Goal: Navigation & Orientation: Find specific page/section

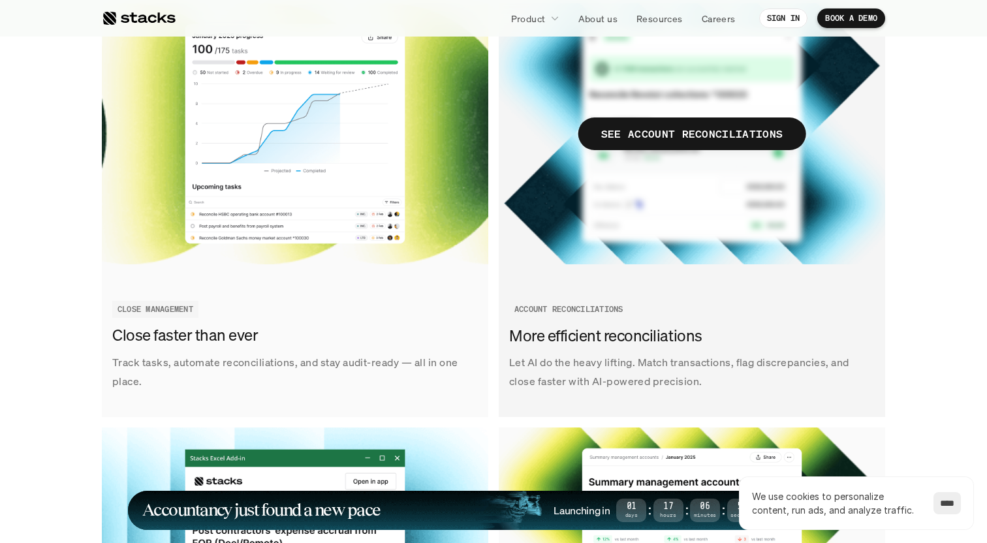
scroll to position [1578, 0]
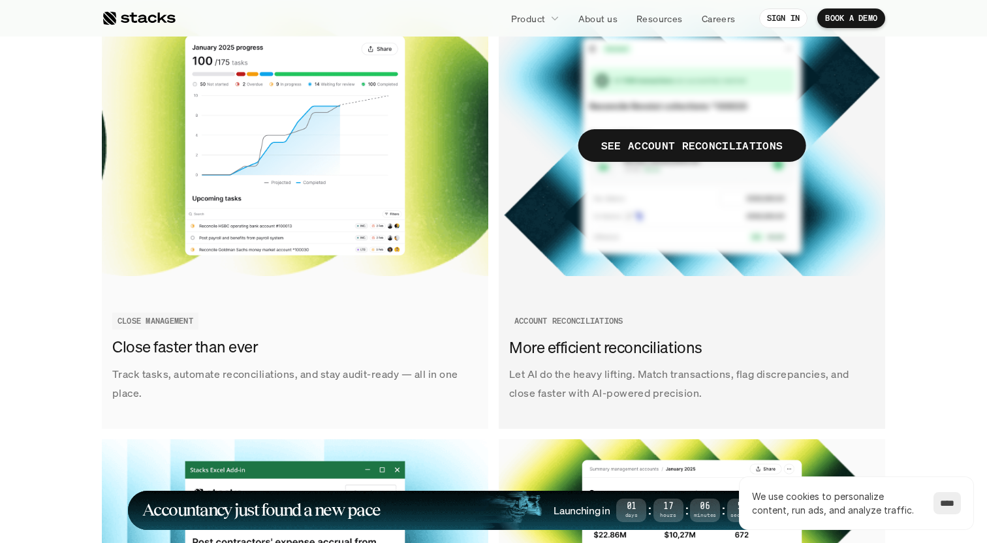
click at [745, 130] on span "SEE ACCOUNT RECONCILIATIONS" at bounding box center [692, 145] width 228 height 33
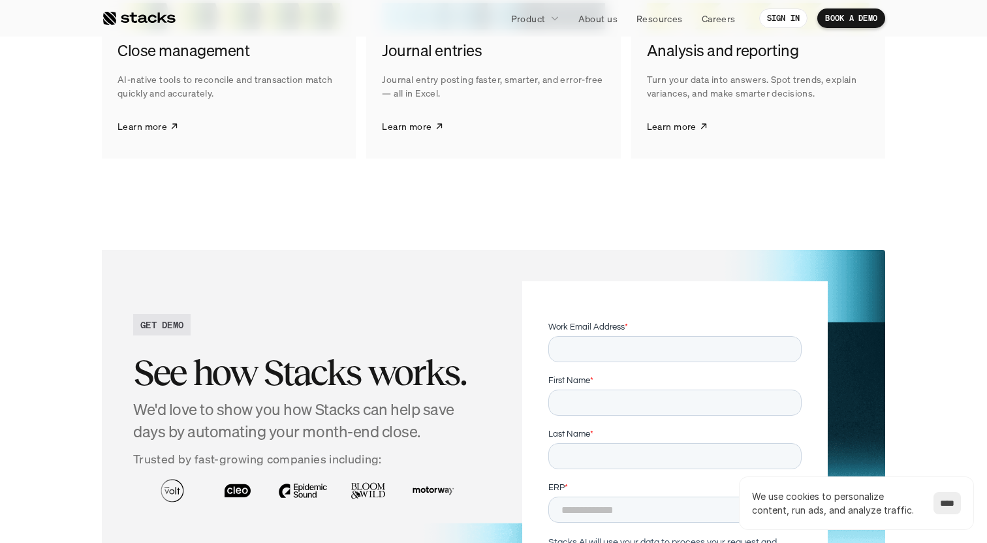
scroll to position [2456, 0]
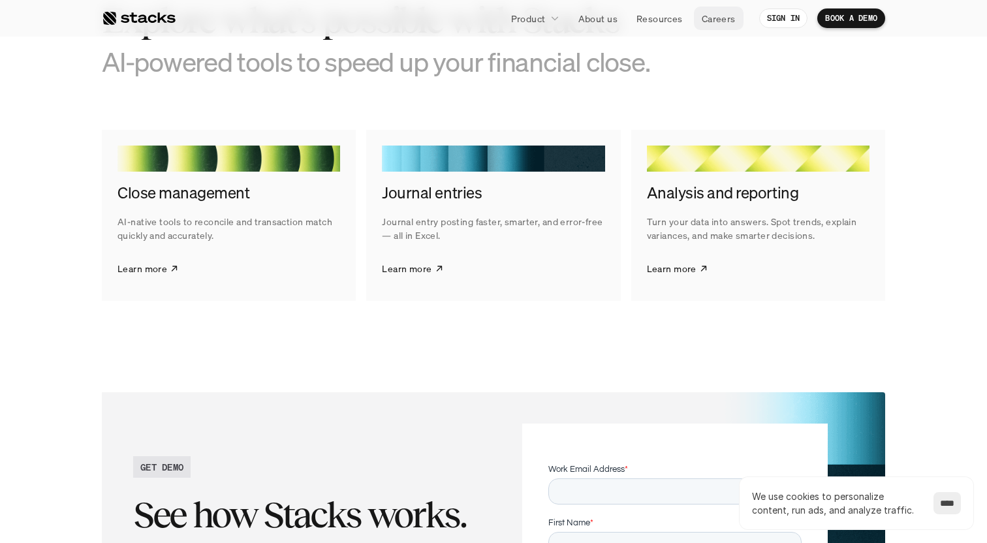
click at [719, 18] on p "Careers" at bounding box center [719, 19] width 34 height 14
click at [659, 17] on p "Resources" at bounding box center [659, 19] width 46 height 14
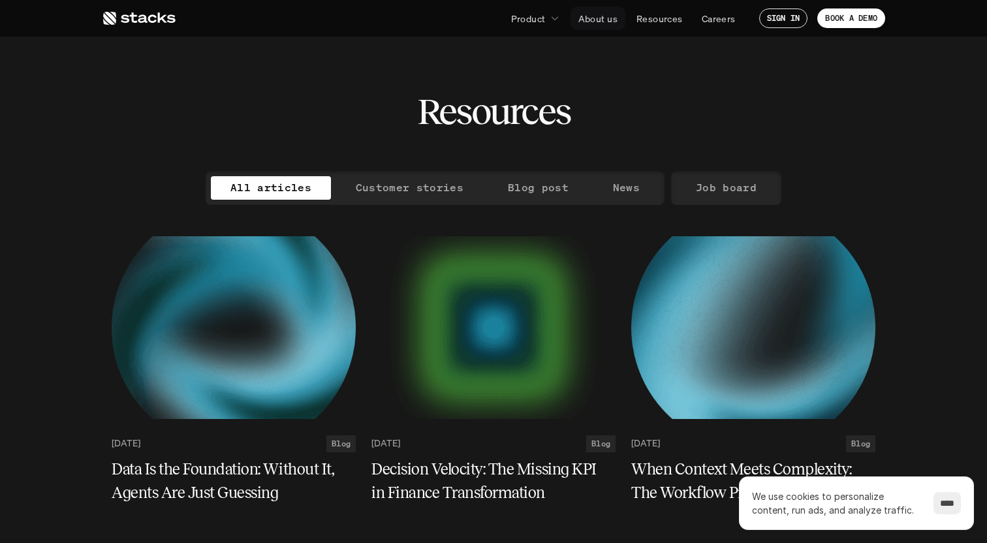
click at [607, 18] on p "About us" at bounding box center [597, 19] width 39 height 14
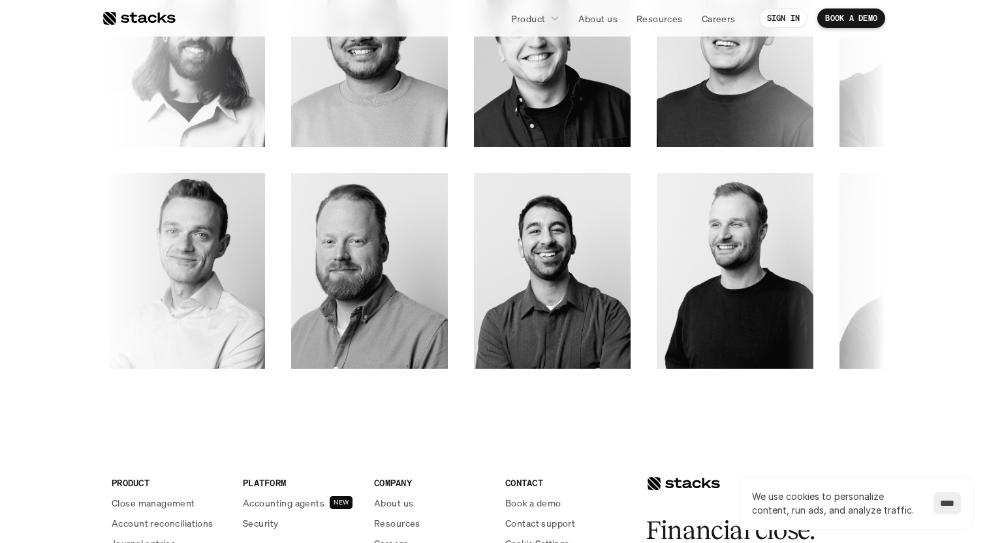
scroll to position [1903, 0]
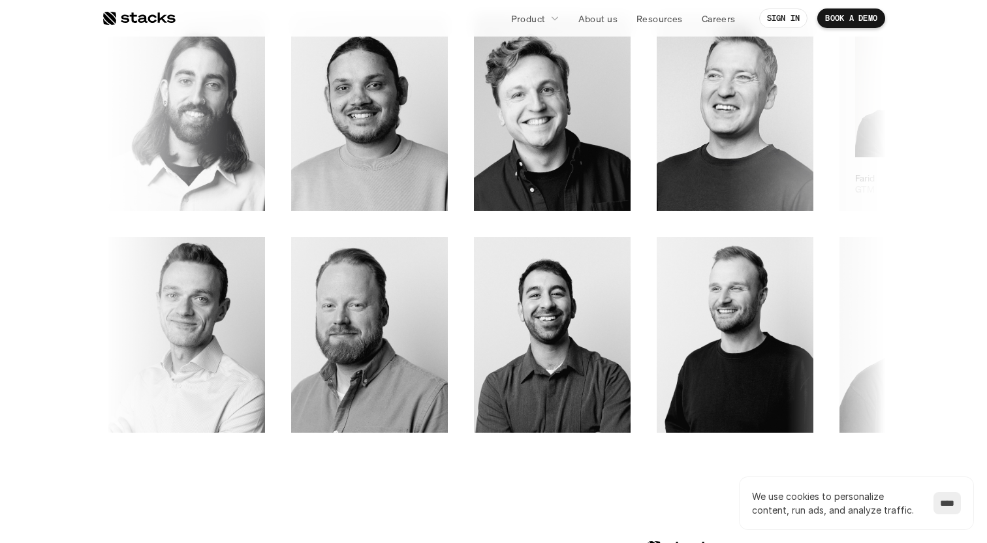
click at [855, 105] on img at bounding box center [917, 94] width 125 height 127
click at [965, 183] on icon at bounding box center [973, 184] width 16 height 16
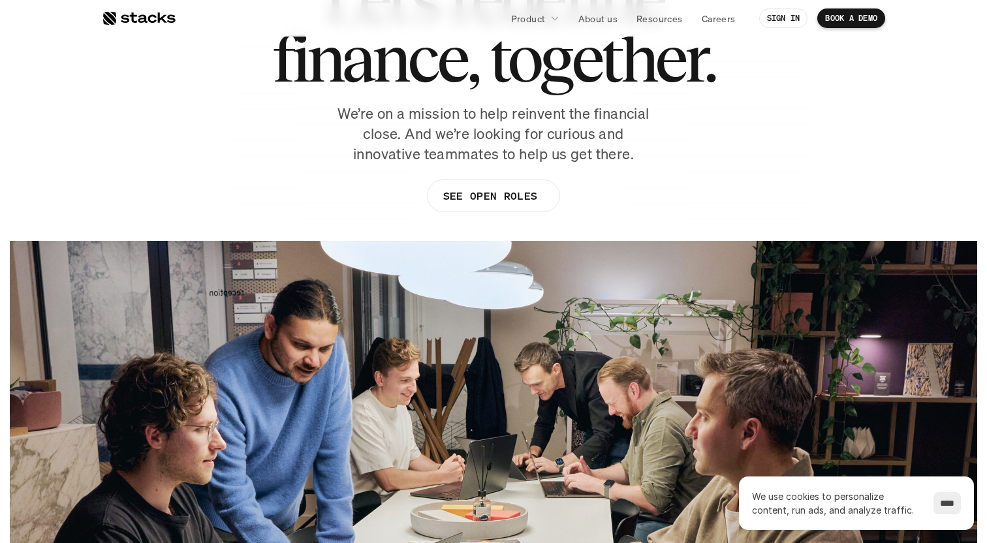
scroll to position [0, 0]
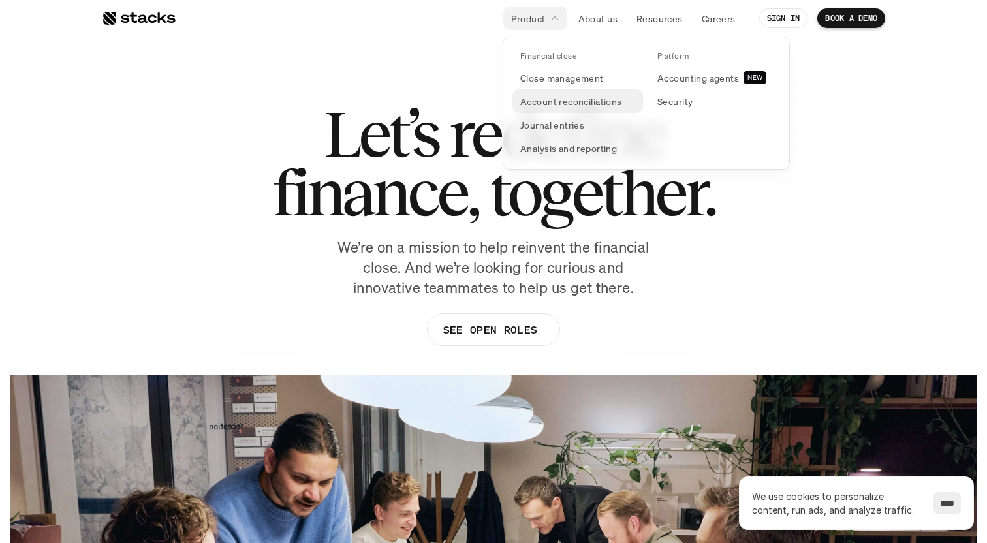
click at [541, 93] on link "Account reconciliations" at bounding box center [577, 100] width 131 height 23
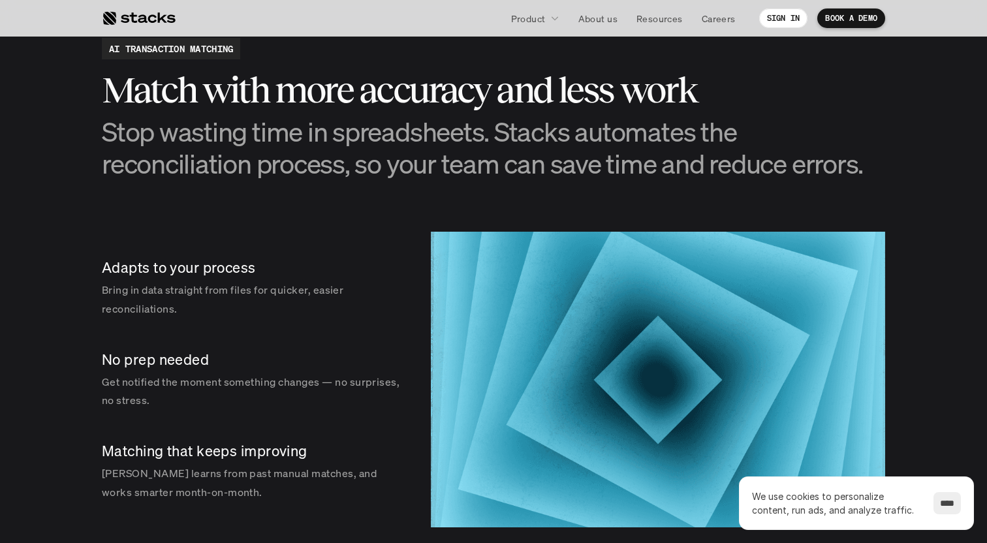
scroll to position [1800, 0]
